Goal: Consume media (video, audio)

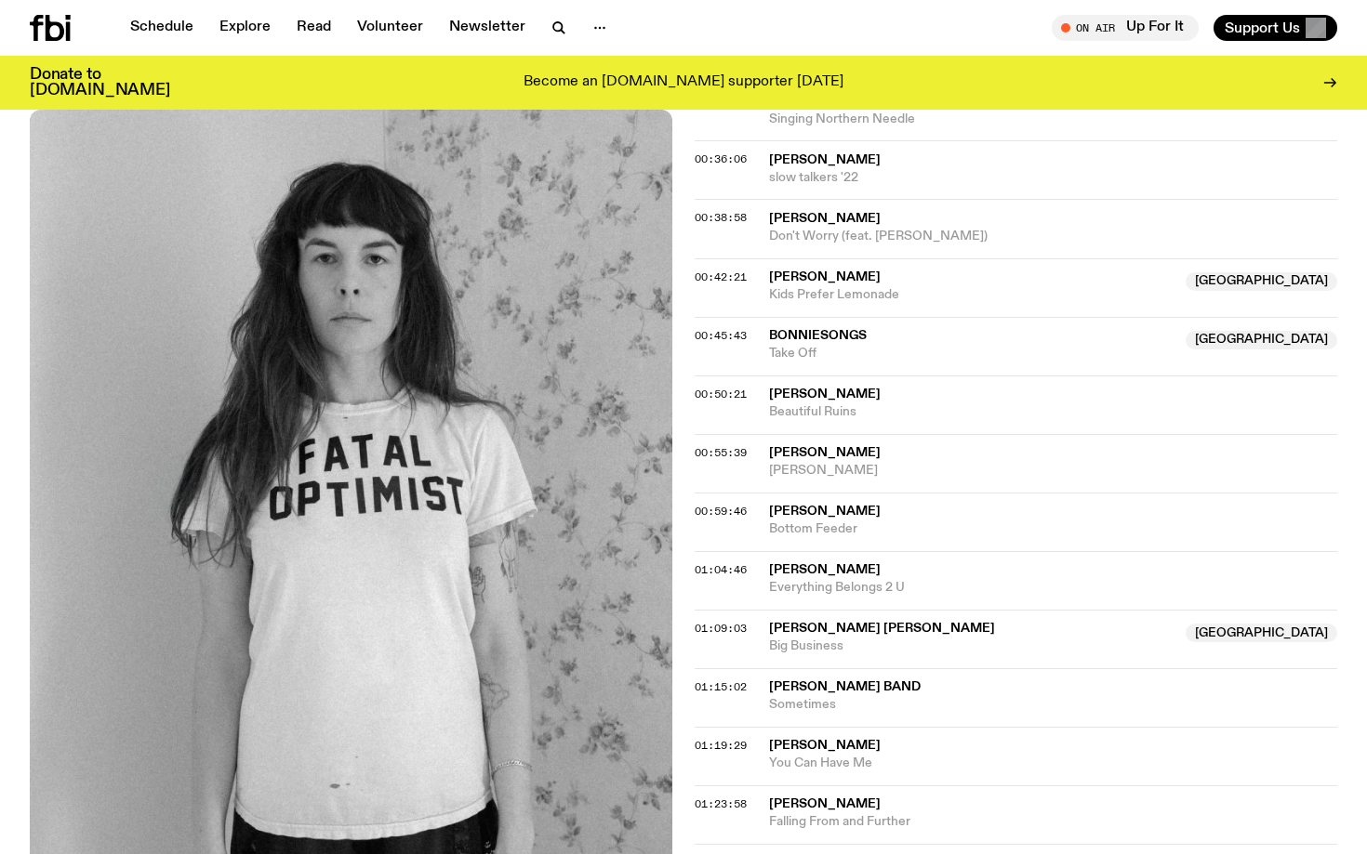
scroll to position [1107, 0]
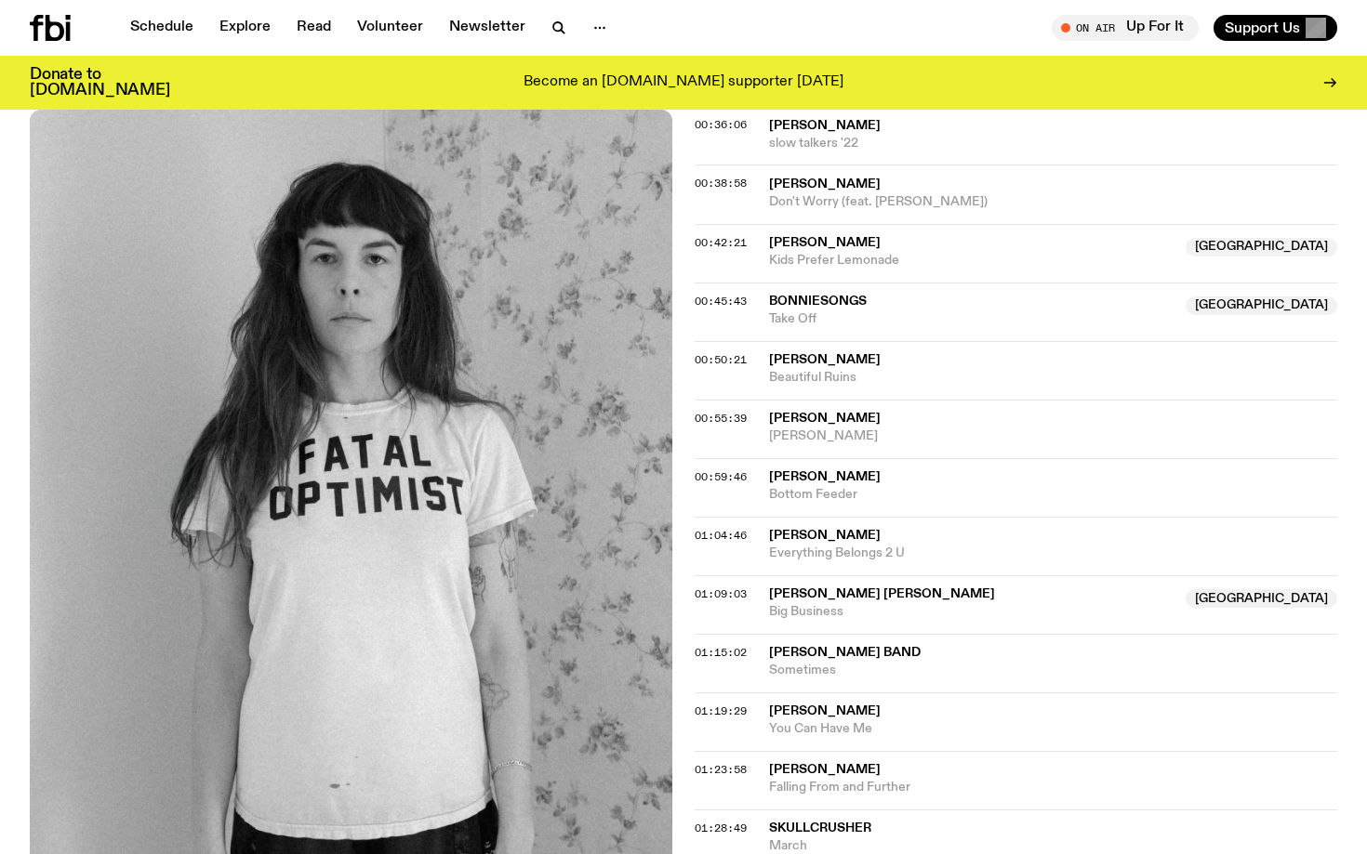
click at [20, 416] on div "Aired on [DATE] 9:00pm Specialist Folk Country Indie The best new folk and cosm…" at bounding box center [683, 303] width 1367 height 2103
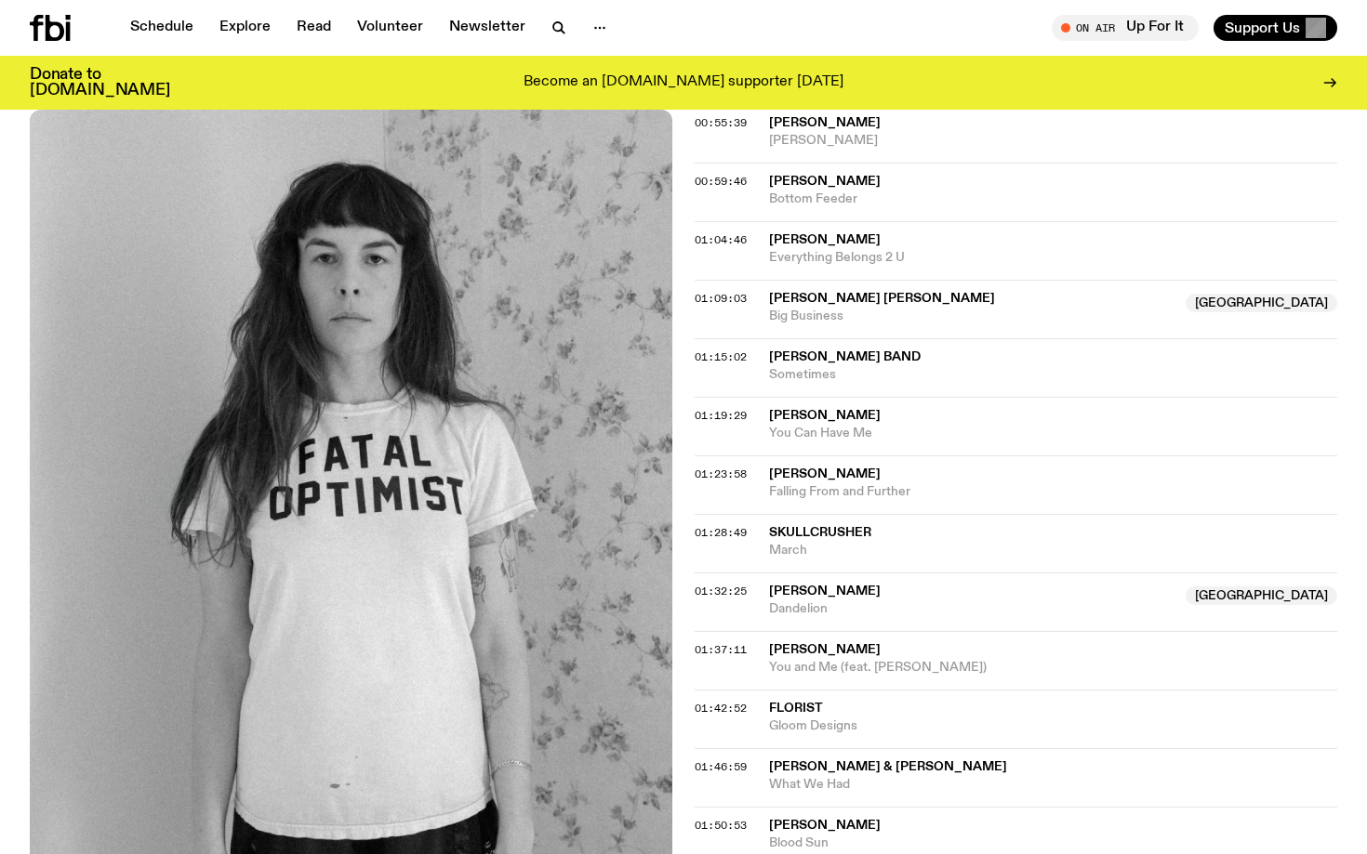
scroll to position [1405, 0]
